Goal: Find contact information: Find contact information

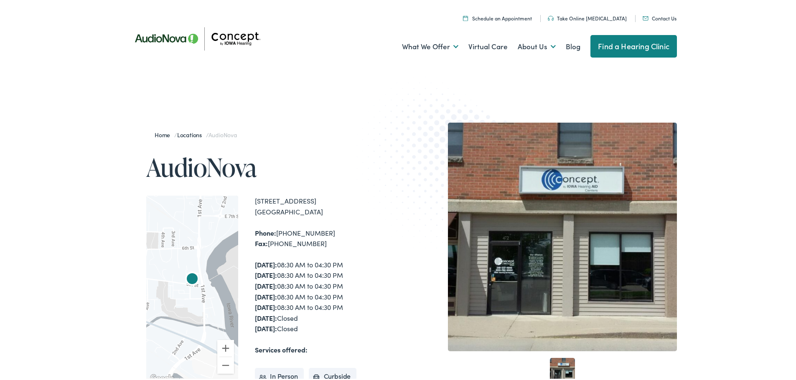
click at [654, 15] on link "Contact Us" at bounding box center [659, 16] width 34 height 7
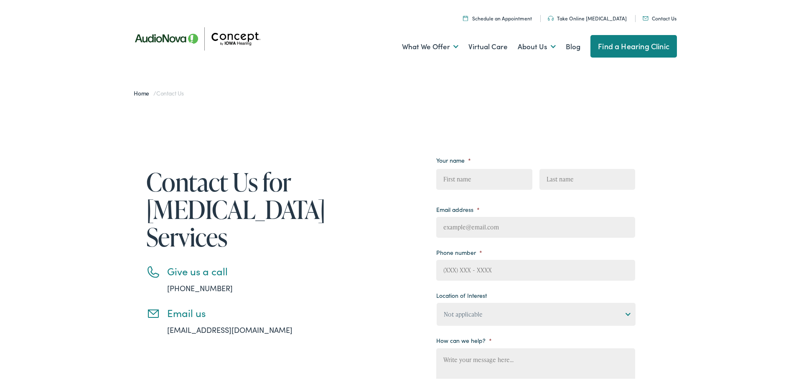
click at [243, 329] on link "[EMAIL_ADDRESS][DOMAIN_NAME]" at bounding box center [229, 328] width 125 height 10
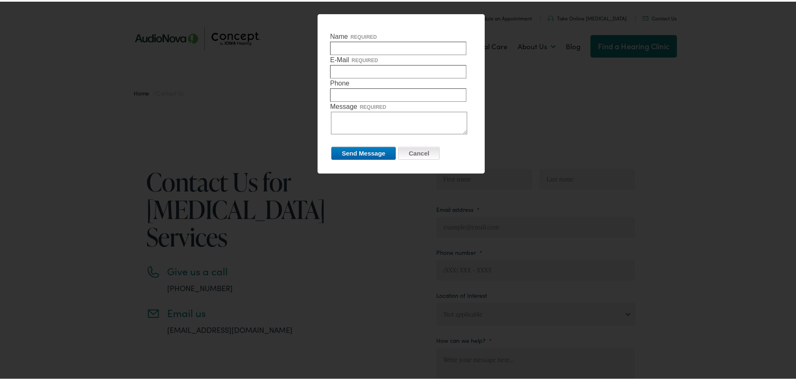
click at [430, 154] on input "Cancel" at bounding box center [418, 151] width 41 height 13
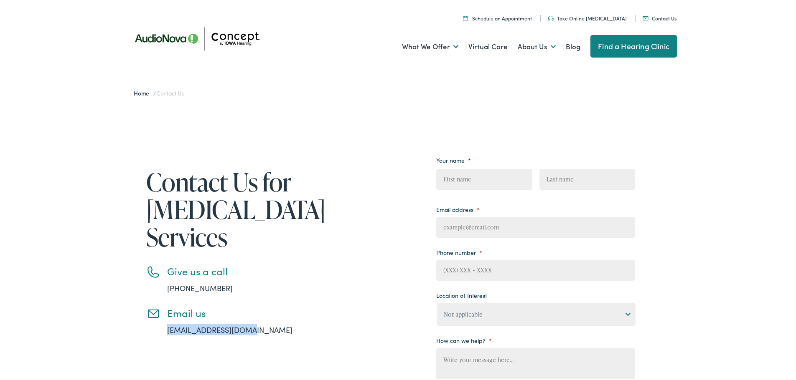
drag, startPoint x: 246, startPoint y: 330, endPoint x: 157, endPoint y: 328, distance: 88.1
click at [157, 328] on li "Email us [EMAIL_ADDRESS][DOMAIN_NAME]" at bounding box center [231, 320] width 171 height 28
copy link "[EMAIL_ADDRESS][DOMAIN_NAME]"
